Goal: Download file/media

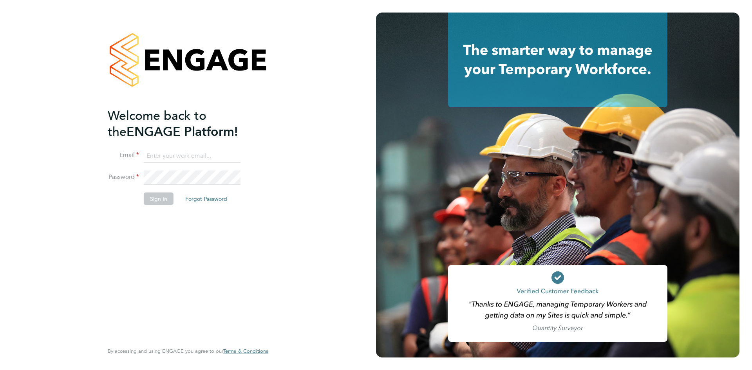
type input "[EMAIL_ADDRESS][DOMAIN_NAME]"
click at [168, 170] on li "Email [EMAIL_ADDRESS][DOMAIN_NAME]" at bounding box center [184, 160] width 153 height 22
click at [88, 172] on div "Welcome back to the ENGAGE Platform! Email [EMAIL_ADDRESS][DOMAIN_NAME] Passwor…" at bounding box center [188, 185] width 376 height 370
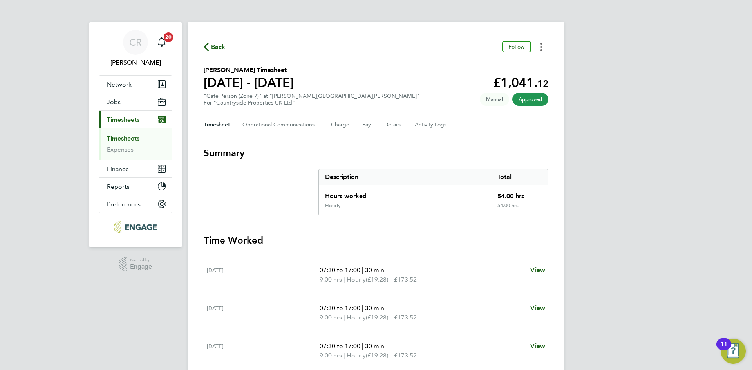
click at [542, 47] on circle "Timesheets Menu" at bounding box center [542, 47] width 2 height 2
click at [498, 69] on link "Download timesheet" at bounding box center [502, 64] width 94 height 16
